Goal: Information Seeking & Learning: Learn about a topic

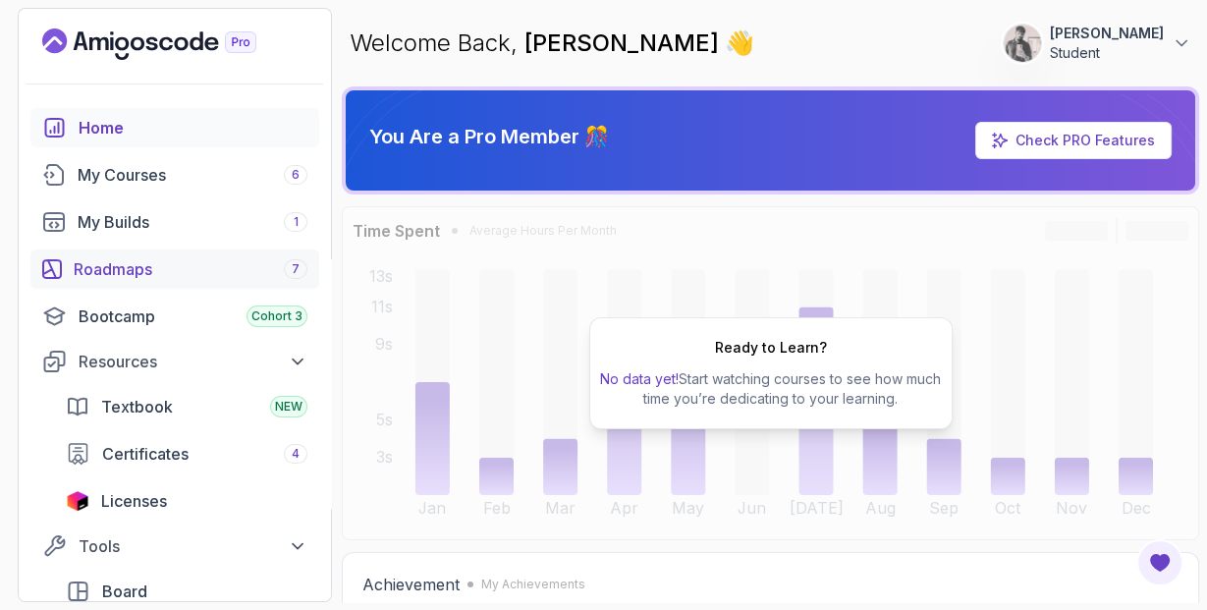
click at [174, 271] on div "Roadmaps 7" at bounding box center [191, 269] width 234 height 24
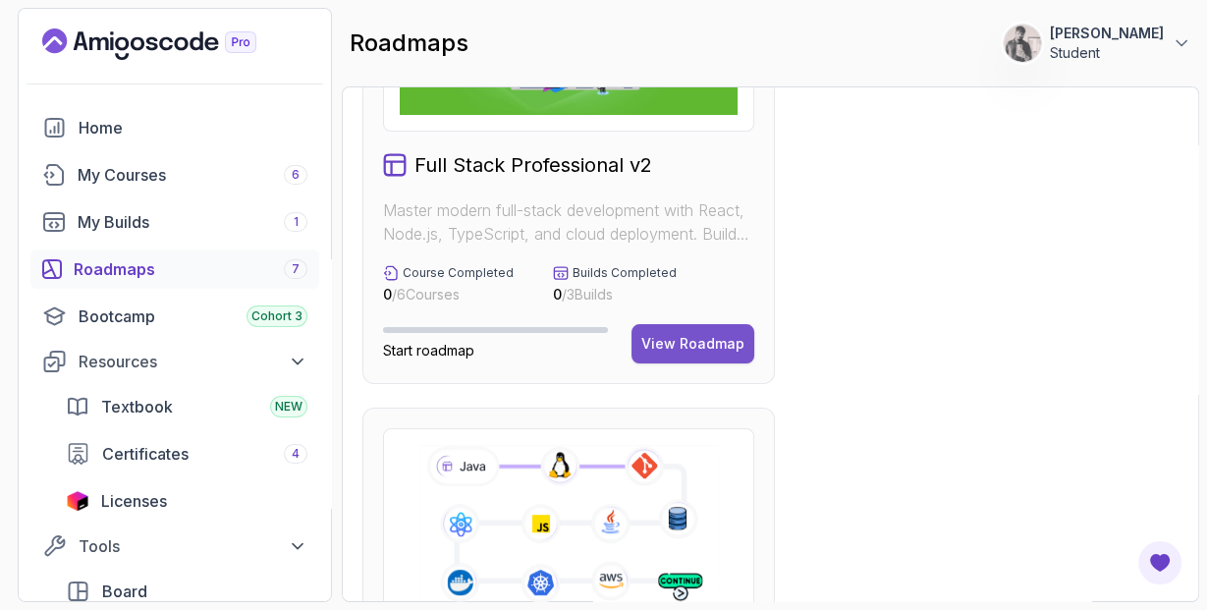
scroll to position [193, 0]
click at [719, 342] on div "View Roadmap" at bounding box center [692, 343] width 103 height 20
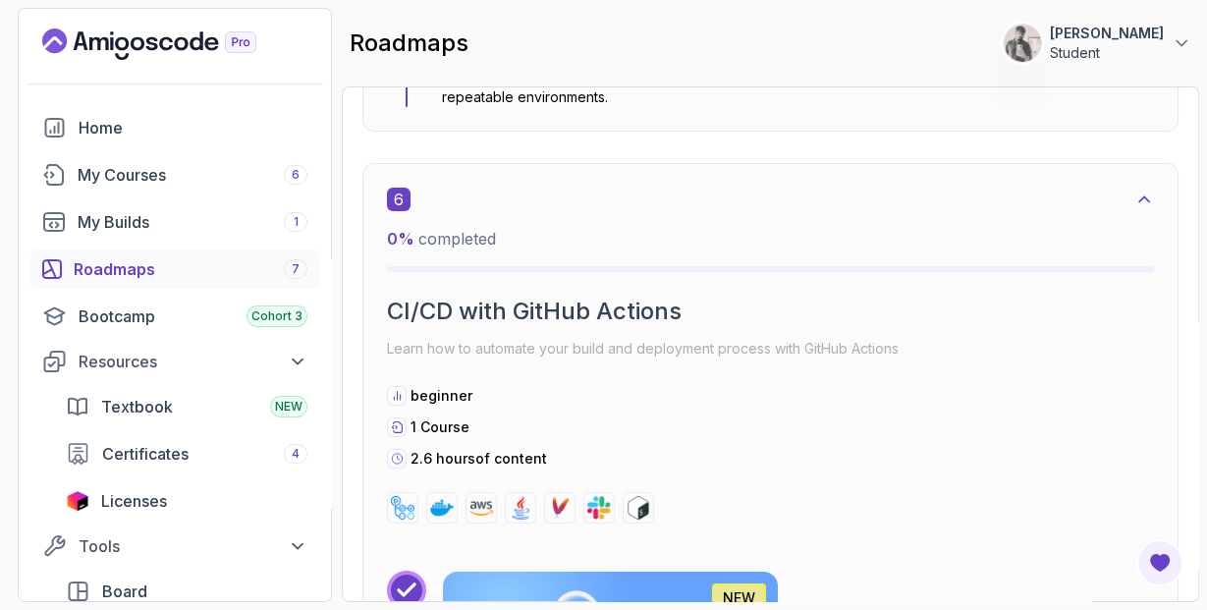
scroll to position [5562, 0]
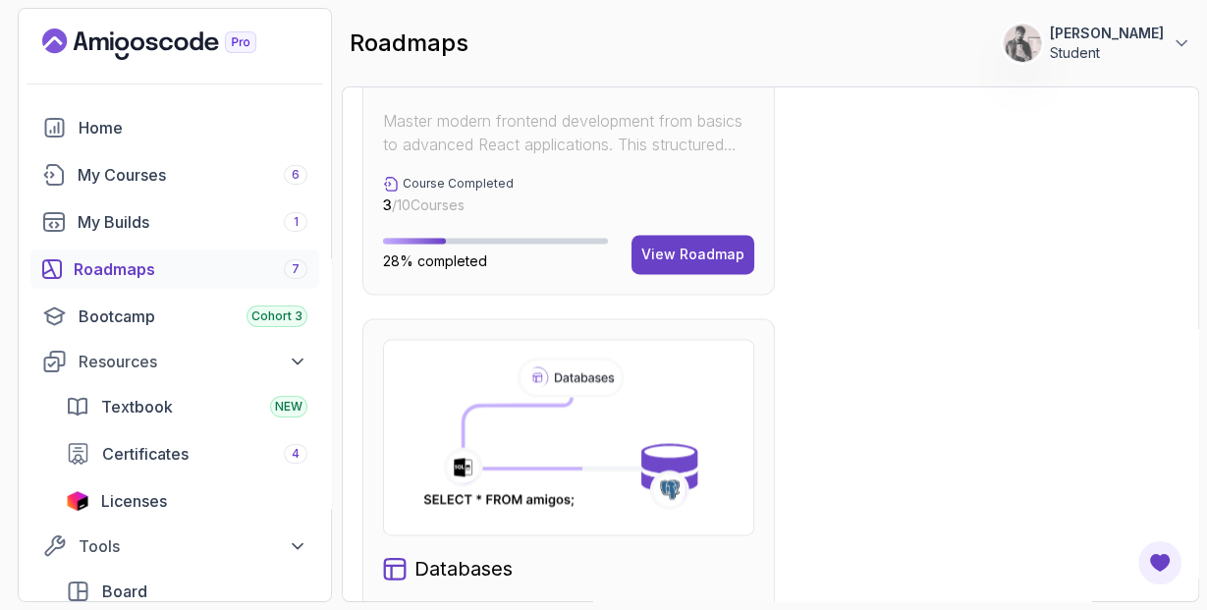
scroll to position [2251, 0]
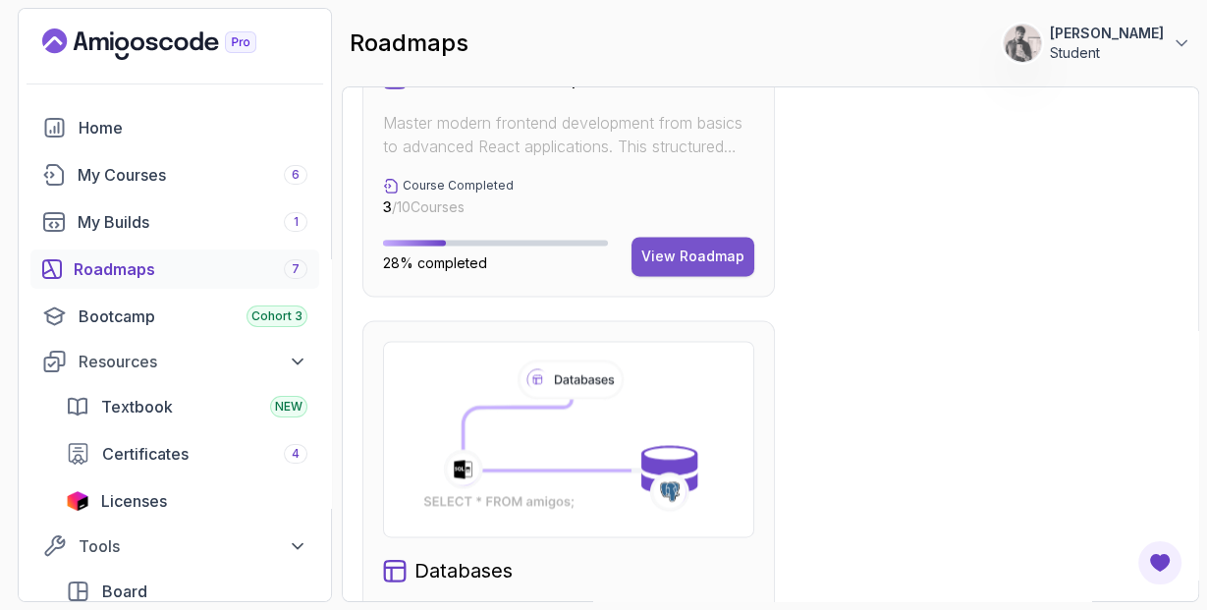
click at [692, 258] on div "View Roadmap" at bounding box center [692, 256] width 103 height 20
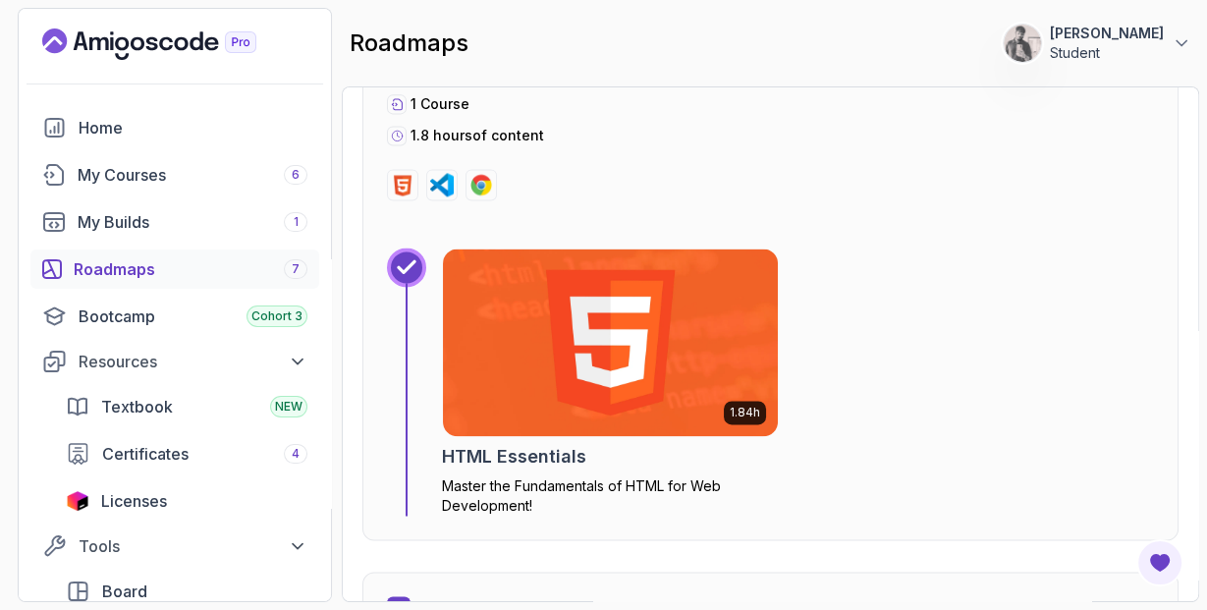
scroll to position [19, 0]
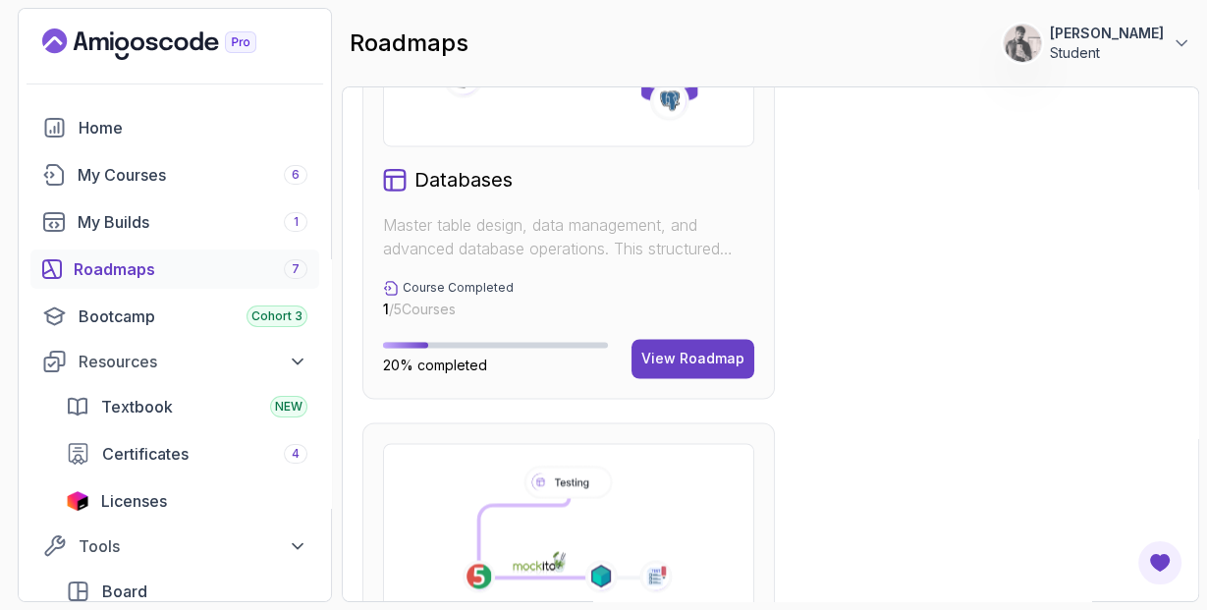
scroll to position [2667, 0]
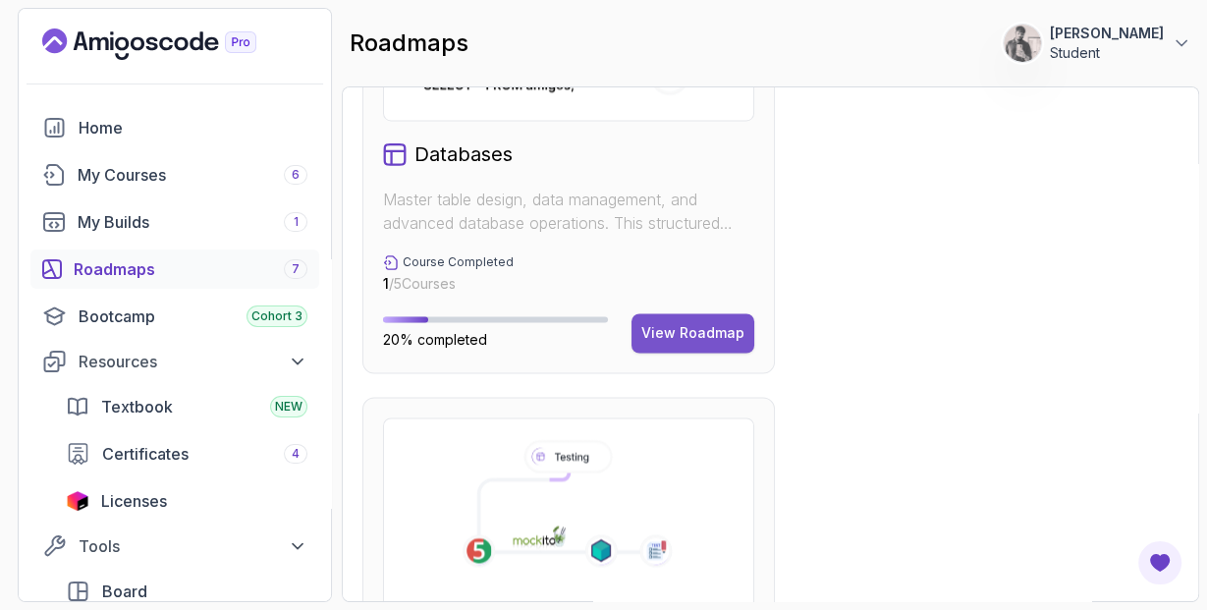
click at [712, 323] on div "View Roadmap" at bounding box center [692, 333] width 103 height 20
